Goal: Information Seeking & Learning: Learn about a topic

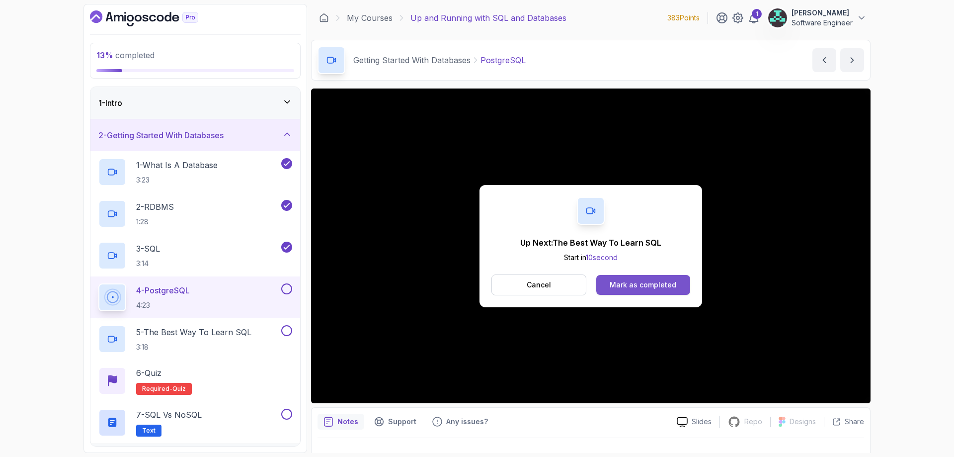
click at [646, 279] on button "Mark as completed" at bounding box center [643, 285] width 94 height 20
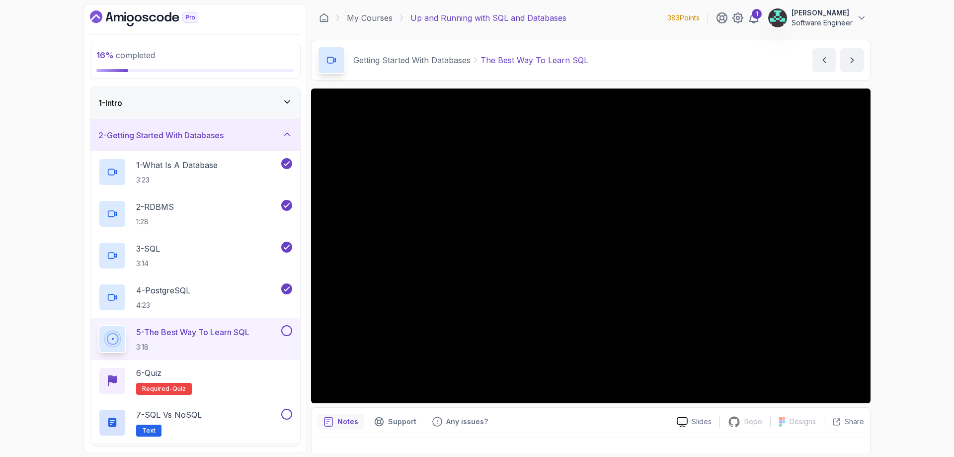
click at [284, 141] on div "2 - Getting Started With Databases" at bounding box center [195, 135] width 194 height 12
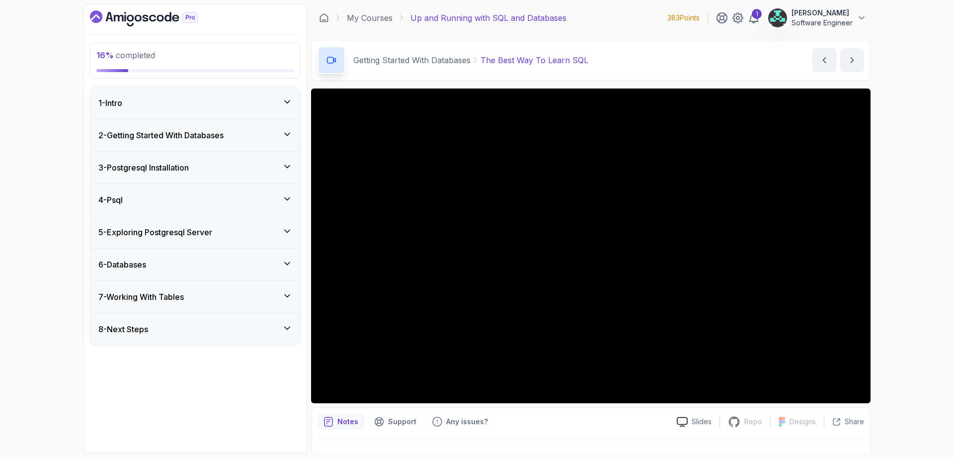
click at [287, 201] on icon at bounding box center [287, 199] width 10 height 10
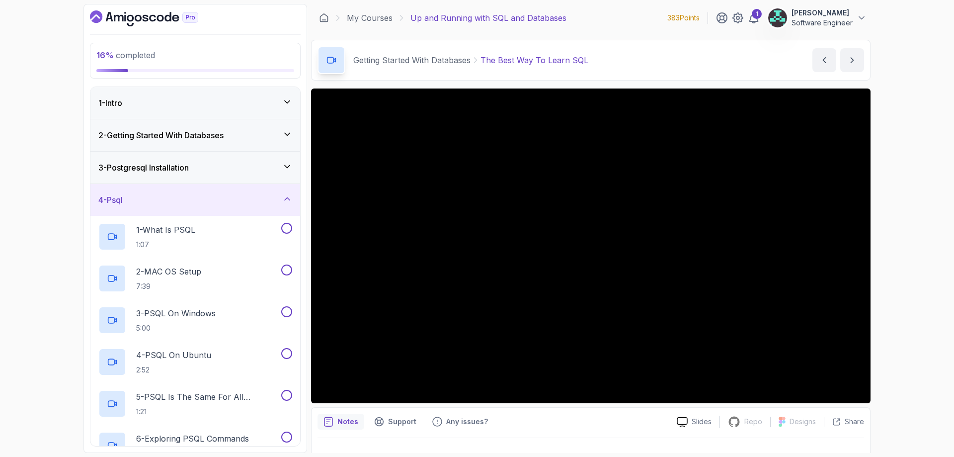
click at [287, 200] on icon at bounding box center [287, 199] width 10 height 10
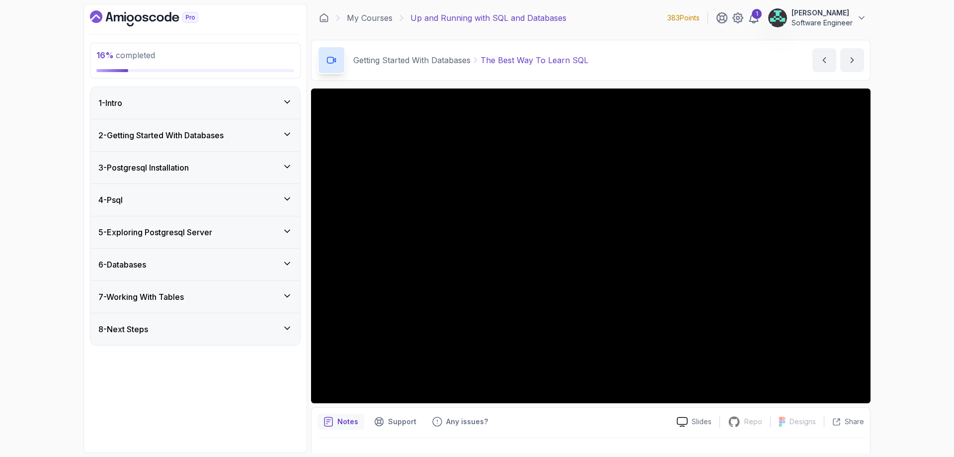
click at [287, 172] on div "3 - Postgresql Installation" at bounding box center [195, 167] width 194 height 12
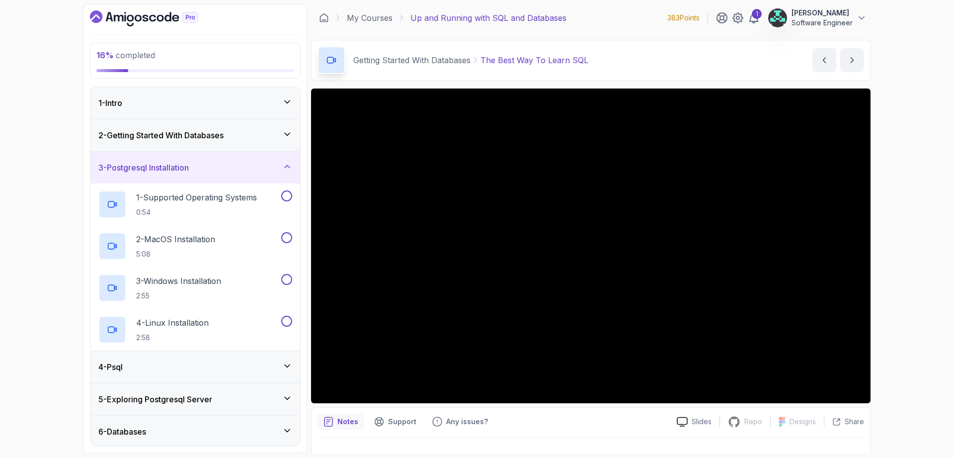
click at [289, 371] on div "4 - Psql" at bounding box center [195, 367] width 194 height 12
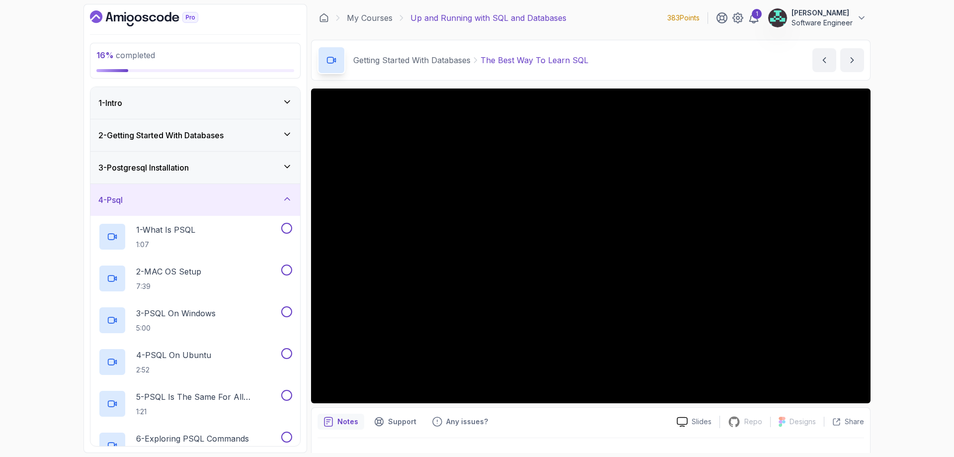
click at [291, 206] on div "4 - Psql" at bounding box center [195, 200] width 210 height 32
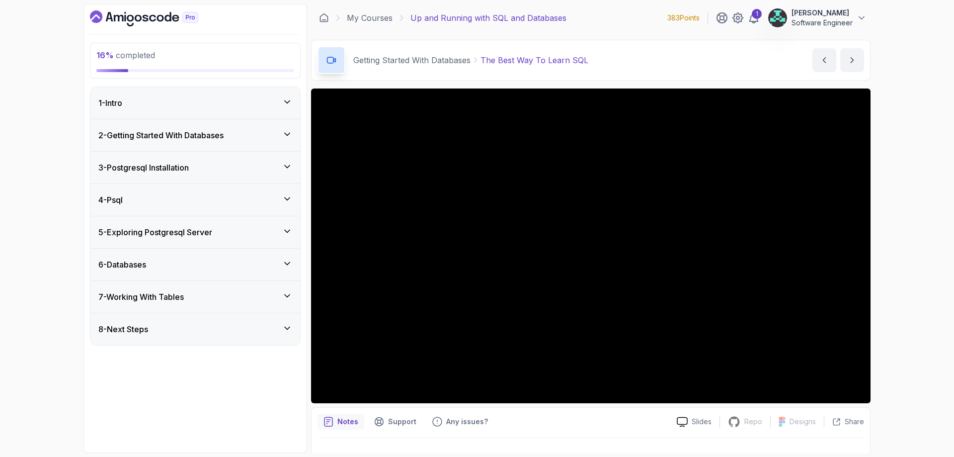
click at [282, 230] on icon at bounding box center [287, 231] width 10 height 10
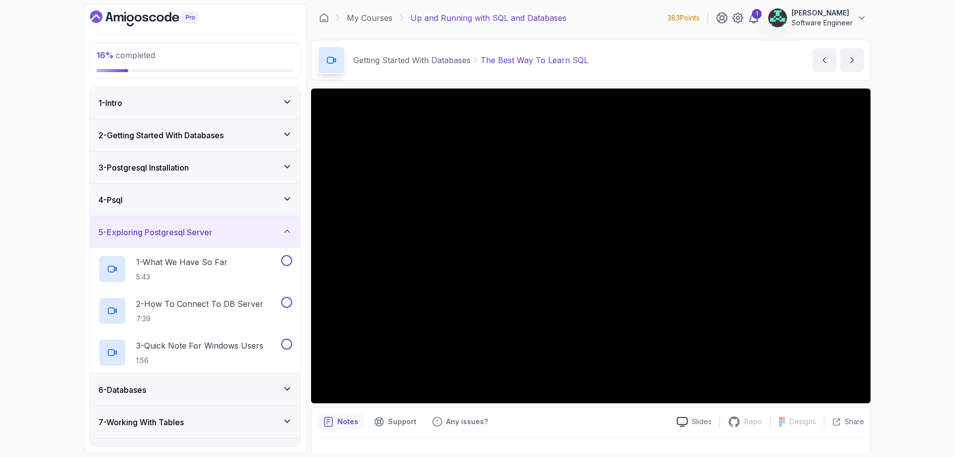
click at [283, 233] on icon at bounding box center [287, 231] width 10 height 10
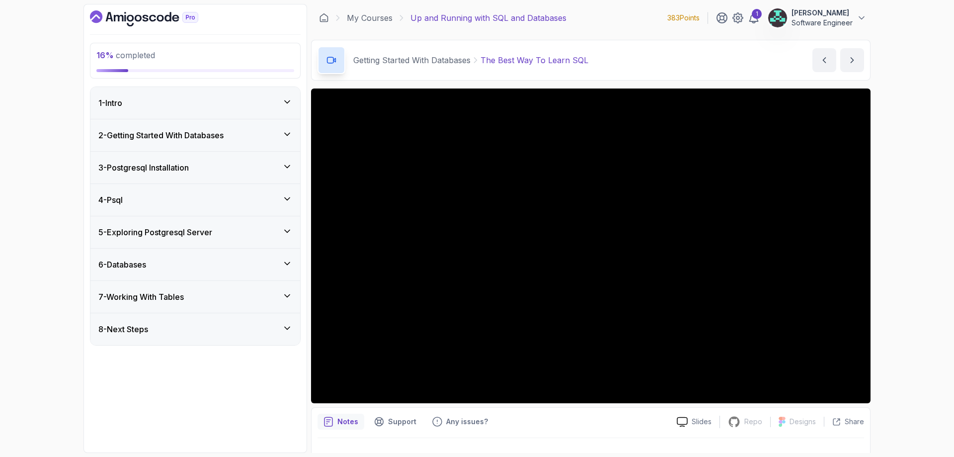
click at [271, 273] on div "6 - Databases" at bounding box center [195, 264] width 210 height 32
